Goal: Task Accomplishment & Management: Manage account settings

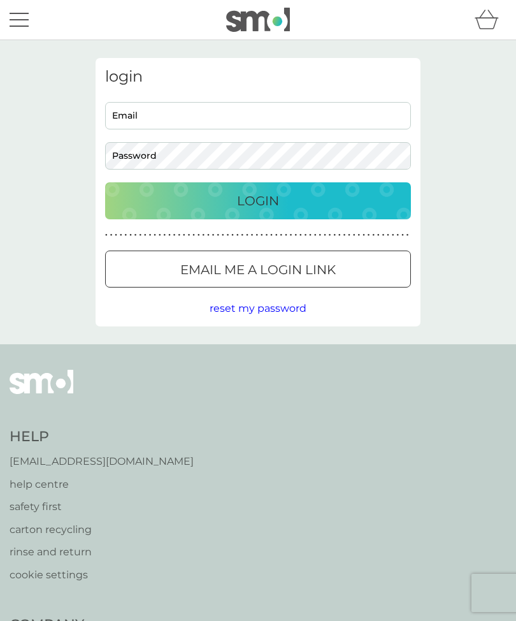
click at [222, 112] on input "Email" at bounding box center [258, 115] width 306 height 27
type input "[PERSON_NAME][EMAIL_ADDRESS][PERSON_NAME][DOMAIN_NAME]"
click at [258, 200] on button "Login" at bounding box center [258, 200] width 306 height 37
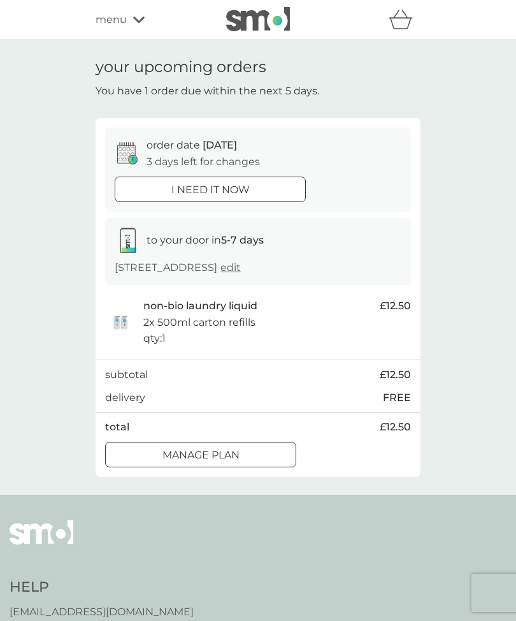
click at [240, 449] on p "Manage plan" at bounding box center [201, 455] width 77 height 17
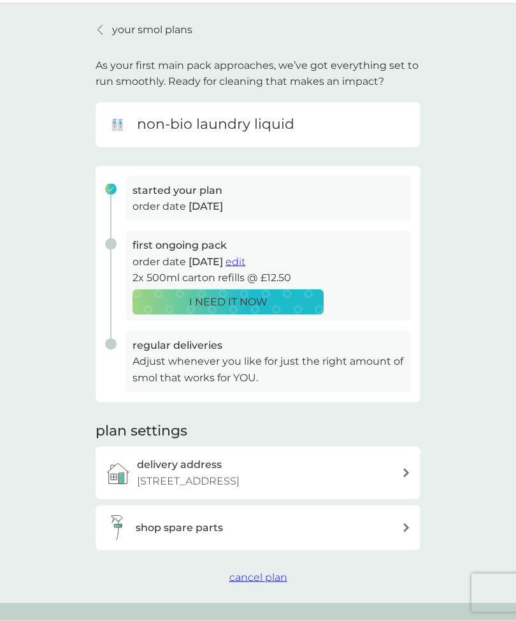
scroll to position [37, 0]
click at [201, 360] on p "Adjust whenever you like for just the right amount of smol that works for YOU." at bounding box center [269, 368] width 272 height 33
click at [110, 344] on div "regular deliveries Adjust whenever you like for just the right amount of smol t…" at bounding box center [253, 361] width 315 height 62
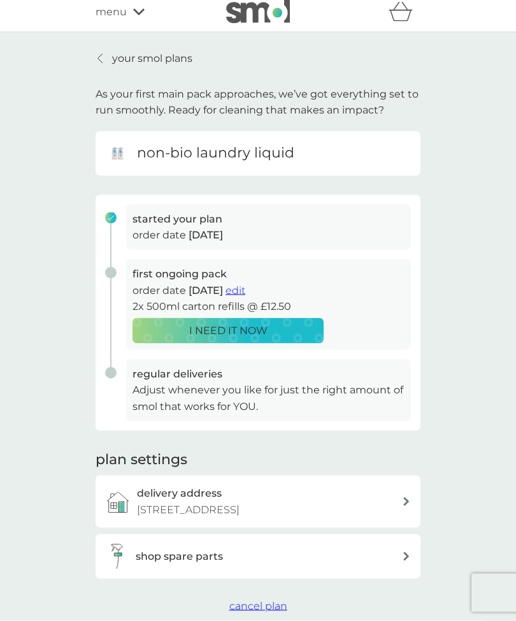
scroll to position [9, 0]
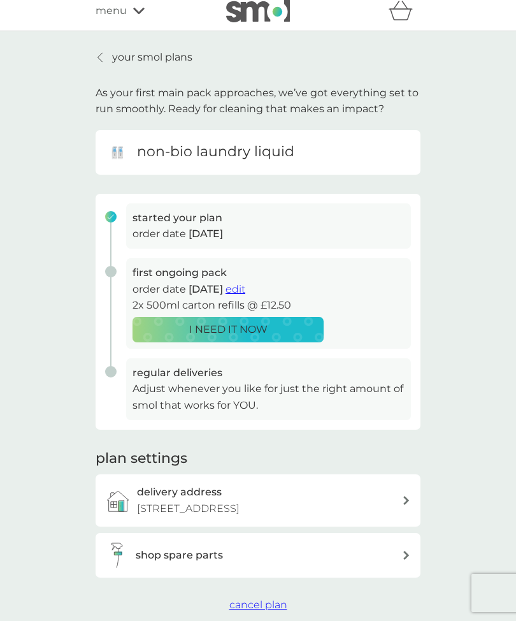
click at [114, 210] on div "started your plan order date 29 Aug 2025" at bounding box center [253, 230] width 315 height 55
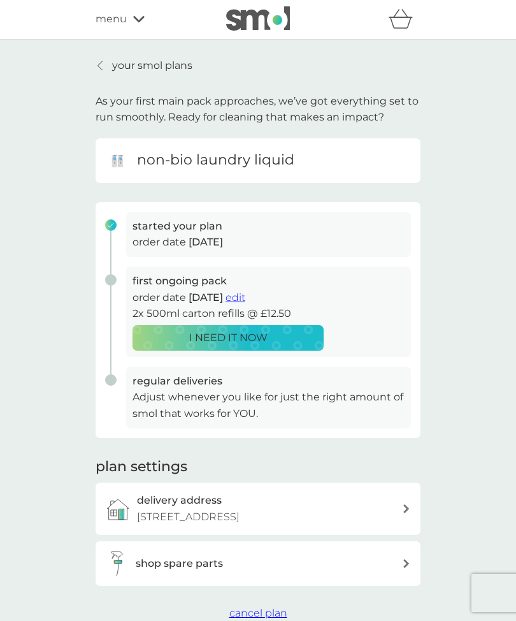
scroll to position [0, 0]
click at [122, 275] on div "first ongoing pack order date 12 Sep 2025 edit 2x 500ml carton refills @ £12.50…" at bounding box center [253, 317] width 315 height 100
click at [269, 398] on p "Adjust whenever you like for just the right amount of smol that works for YOU." at bounding box center [269, 405] width 272 height 33
click at [242, 402] on p "Adjust whenever you like for just the right amount of smol that works for YOU." at bounding box center [269, 405] width 272 height 33
click at [203, 382] on h3 "regular deliveries" at bounding box center [269, 381] width 272 height 17
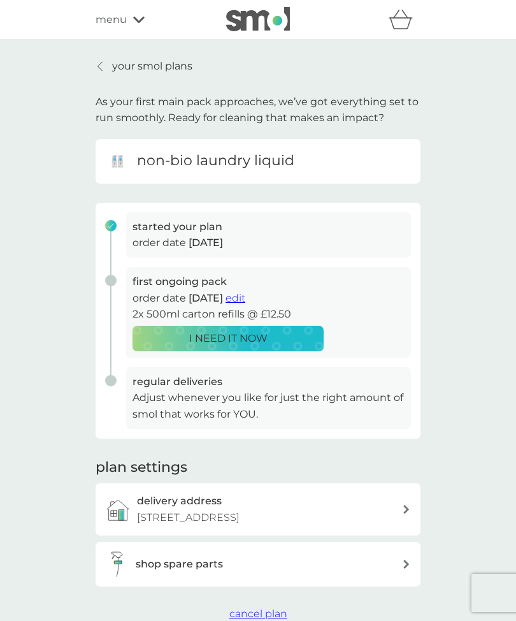
click at [117, 224] on div "started your plan order date 29 Aug 2025" at bounding box center [253, 239] width 315 height 55
click at [262, 400] on p "Adjust whenever you like for just the right amount of smol that works for YOU." at bounding box center [269, 405] width 272 height 33
click at [217, 405] on p "Adjust whenever you like for just the right amount of smol that works for YOU." at bounding box center [269, 405] width 272 height 33
click at [229, 398] on p "Adjust whenever you like for just the right amount of smol that works for YOU." at bounding box center [269, 405] width 272 height 33
click at [186, 396] on p "Adjust whenever you like for just the right amount of smol that works for YOU." at bounding box center [269, 405] width 272 height 33
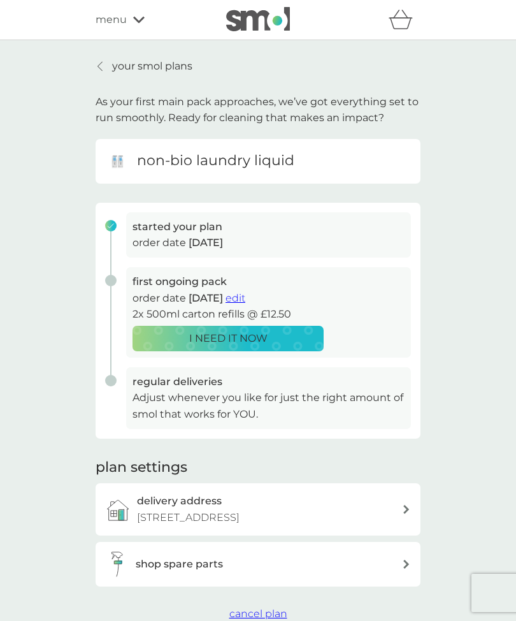
click at [328, 395] on p "Adjust whenever you like for just the right amount of smol that works for YOU." at bounding box center [269, 405] width 272 height 33
click at [105, 68] on div at bounding box center [100, 66] width 9 height 10
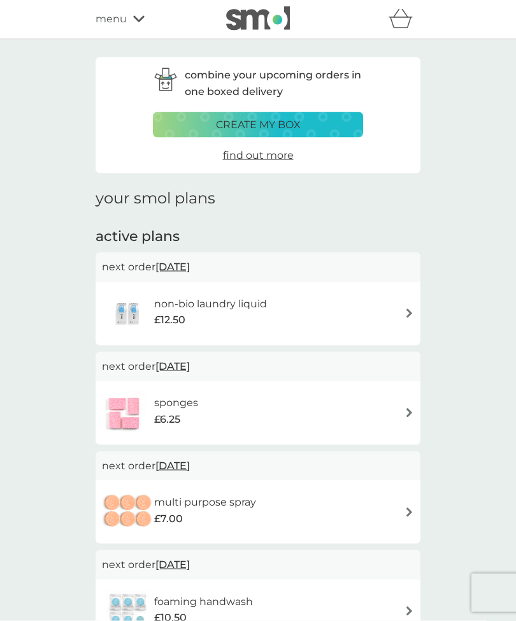
scroll to position [1, 0]
click at [414, 312] on img at bounding box center [410, 313] width 10 height 10
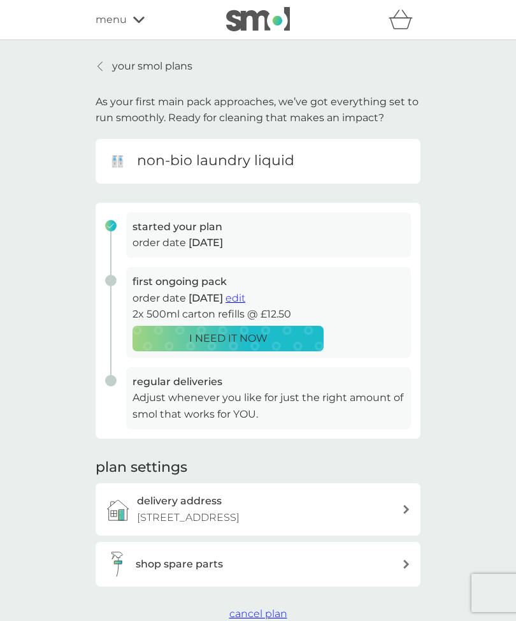
click at [112, 279] on div "first ongoing pack order date 12 Sep 2025 edit 2x 500ml carton refills @ £12.50…" at bounding box center [253, 317] width 315 height 100
click at [113, 280] on div "first ongoing pack order date 12 Sep 2025 edit 2x 500ml carton refills @ £12.50…" at bounding box center [253, 317] width 315 height 100
click at [119, 216] on div "started your plan order date 29 Aug 2025" at bounding box center [253, 239] width 315 height 55
click at [178, 230] on h3 "started your plan" at bounding box center [269, 227] width 272 height 17
click at [119, 274] on div "first ongoing pack order date 12 Sep 2025 edit 2x 500ml carton refills @ £12.50…" at bounding box center [253, 317] width 315 height 100
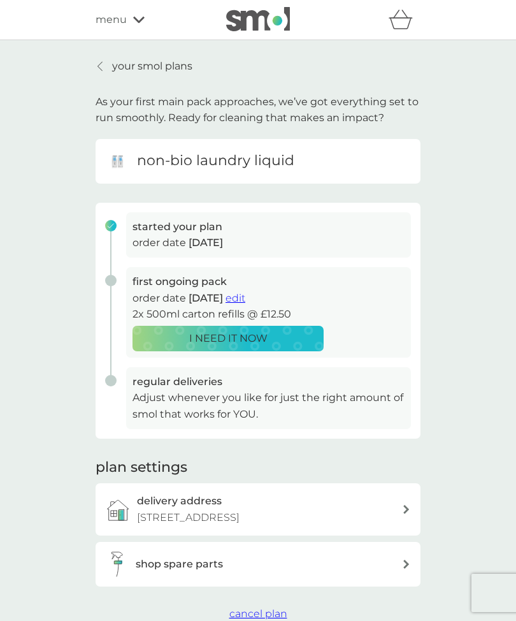
click at [182, 297] on p "order date 12 Sep 2025 edit" at bounding box center [269, 298] width 272 height 17
click at [189, 294] on span "12 Sep 2025" at bounding box center [206, 298] width 34 height 12
click at [187, 279] on h3 "first ongoing pack" at bounding box center [269, 281] width 272 height 17
click at [187, 291] on p "order date 12 Sep 2025 edit" at bounding box center [269, 298] width 272 height 17
click at [111, 282] on div "first ongoing pack order date 12 Sep 2025 edit 2x 500ml carton refills @ £12.50…" at bounding box center [253, 317] width 315 height 100
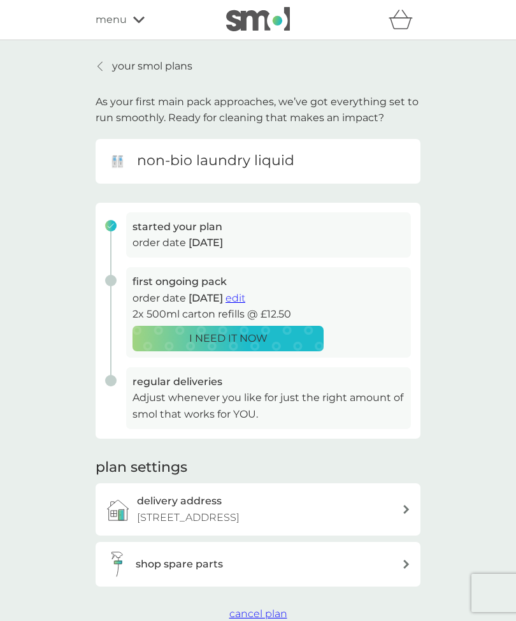
click at [119, 278] on div "first ongoing pack order date 12 Sep 2025 edit 2x 500ml carton refills @ £12.50…" at bounding box center [253, 317] width 315 height 100
click at [156, 59] on p "your smol plans" at bounding box center [152, 66] width 80 height 17
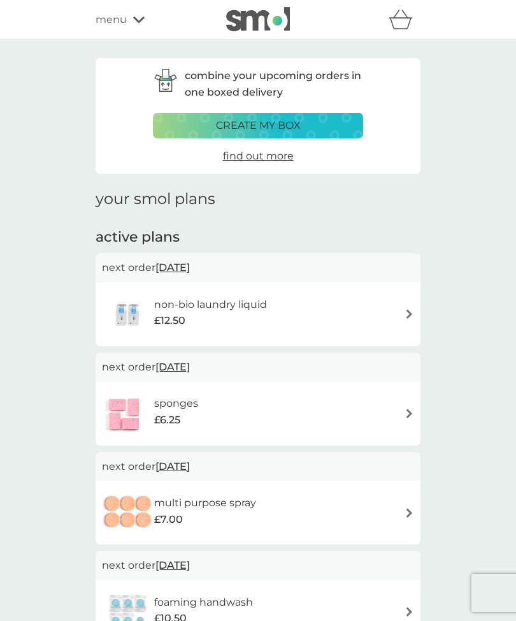
click at [190, 267] on span "12 Sep 2025" at bounding box center [173, 267] width 34 height 25
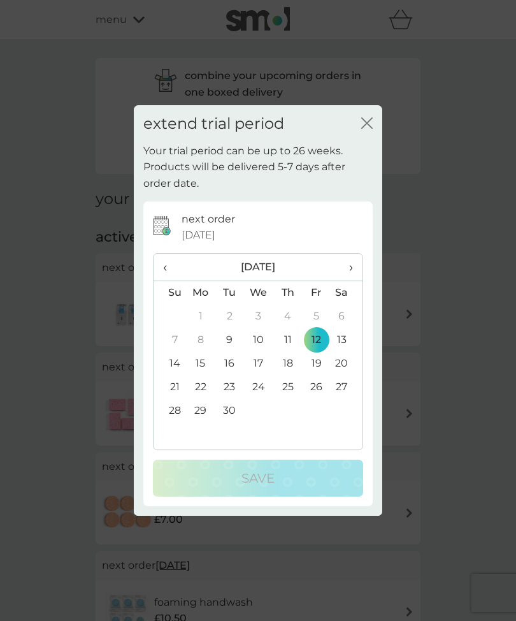
click at [233, 414] on td "30" at bounding box center [229, 411] width 29 height 24
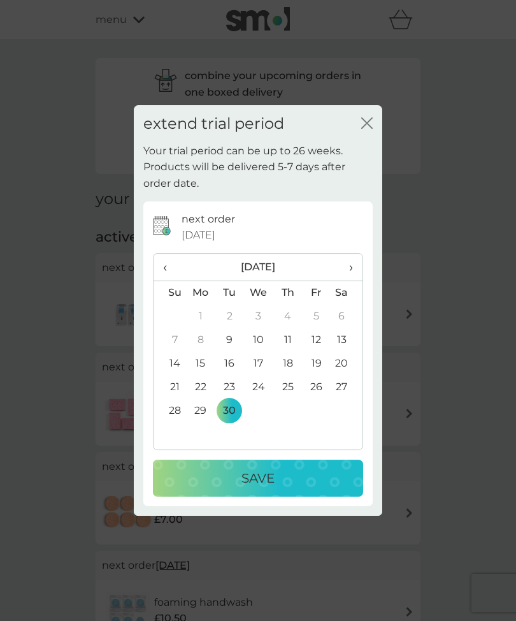
click at [265, 471] on p "Save" at bounding box center [258, 478] width 33 height 20
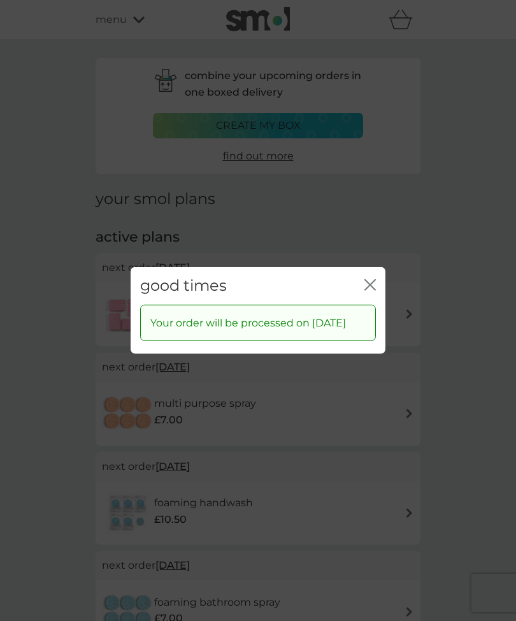
click at [375, 277] on div "close" at bounding box center [370, 286] width 11 height 18
click at [372, 267] on div "good times close" at bounding box center [258, 286] width 255 height 38
click at [366, 199] on div "good times close Your order will be processed on 30 Sep 2025" at bounding box center [258, 310] width 516 height 621
